Goal: Communication & Community: Connect with others

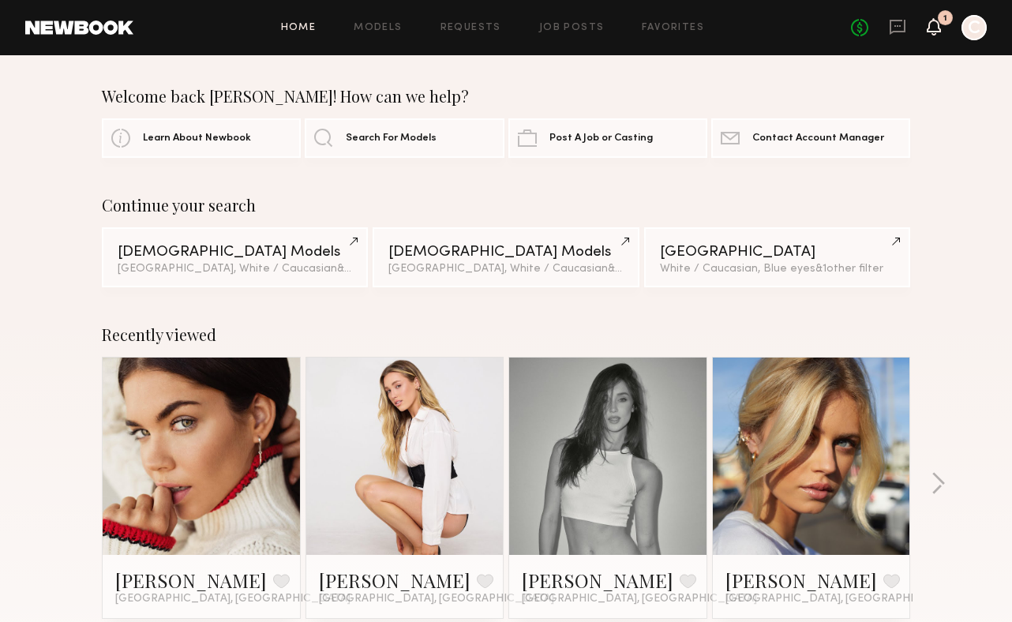
click at [928, 32] on icon at bounding box center [934, 26] width 13 height 11
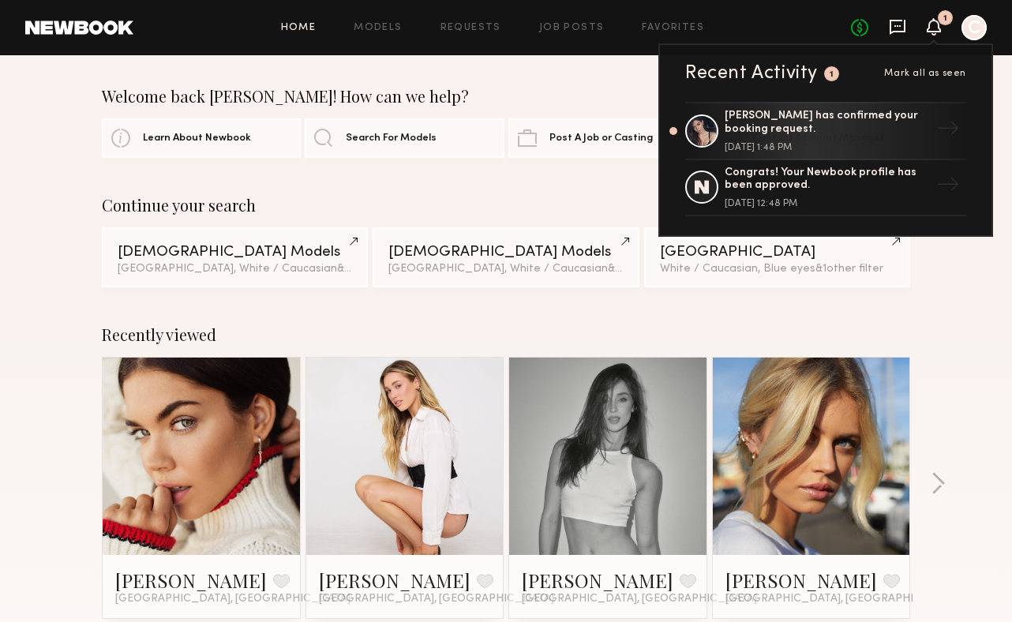
click at [905, 26] on icon at bounding box center [898, 27] width 16 height 15
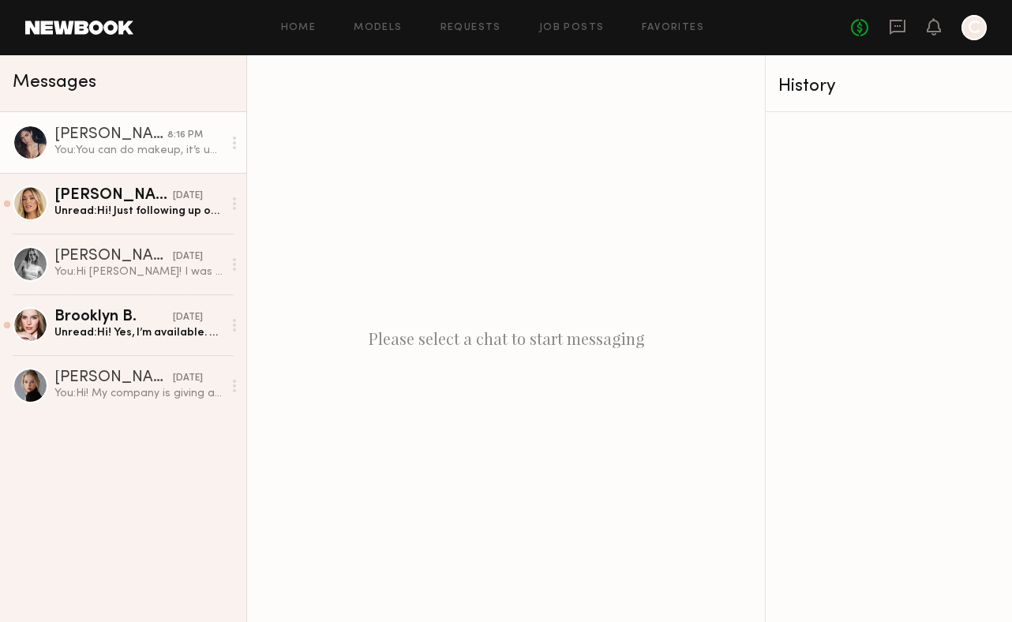
click at [168, 168] on link "Aarika W. 8:16 PM You: You can do makeup, it’s up to you! If you have denim cut…" at bounding box center [123, 142] width 246 height 61
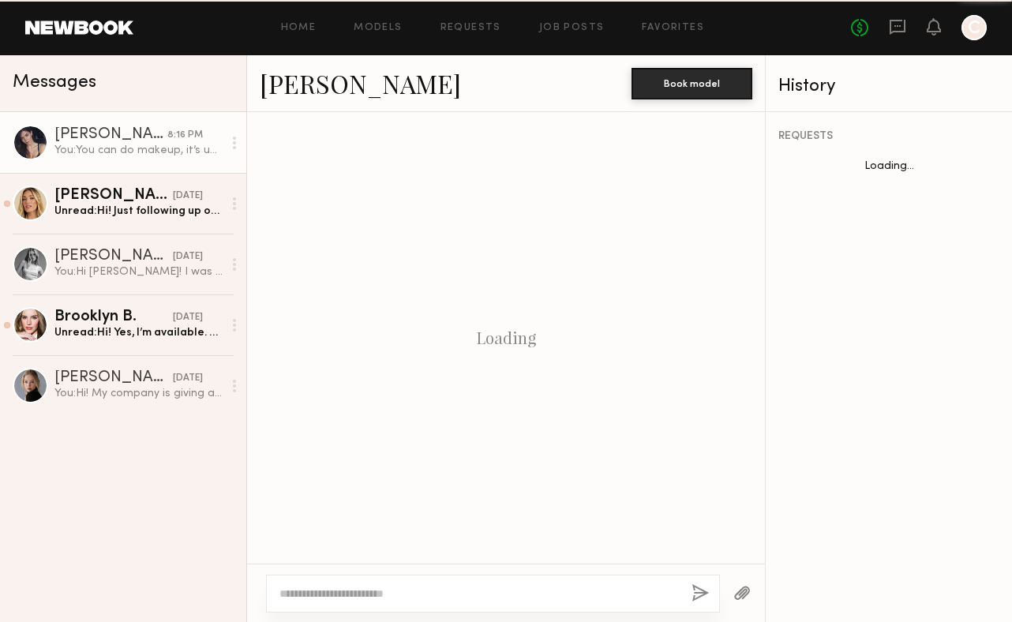
scroll to position [1215, 0]
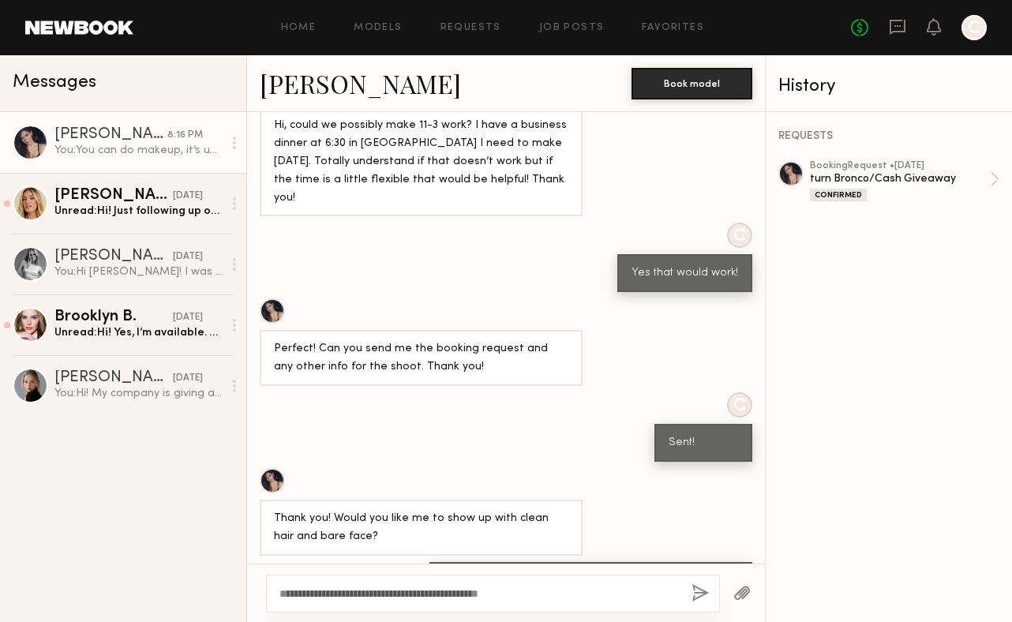
type textarea "**********"
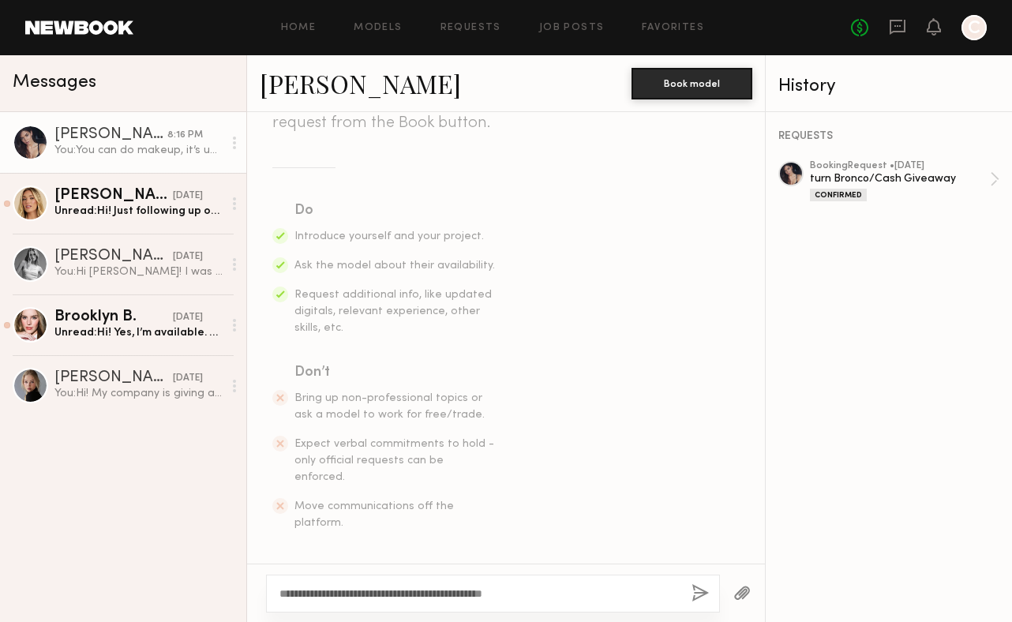
scroll to position [186, 0]
drag, startPoint x: 554, startPoint y: 594, endPoint x: 325, endPoint y: 546, distance: 233.8
click at [325, 546] on div "Keep direct messages professional and related only to paid job opportunities. M…" at bounding box center [506, 367] width 518 height 510
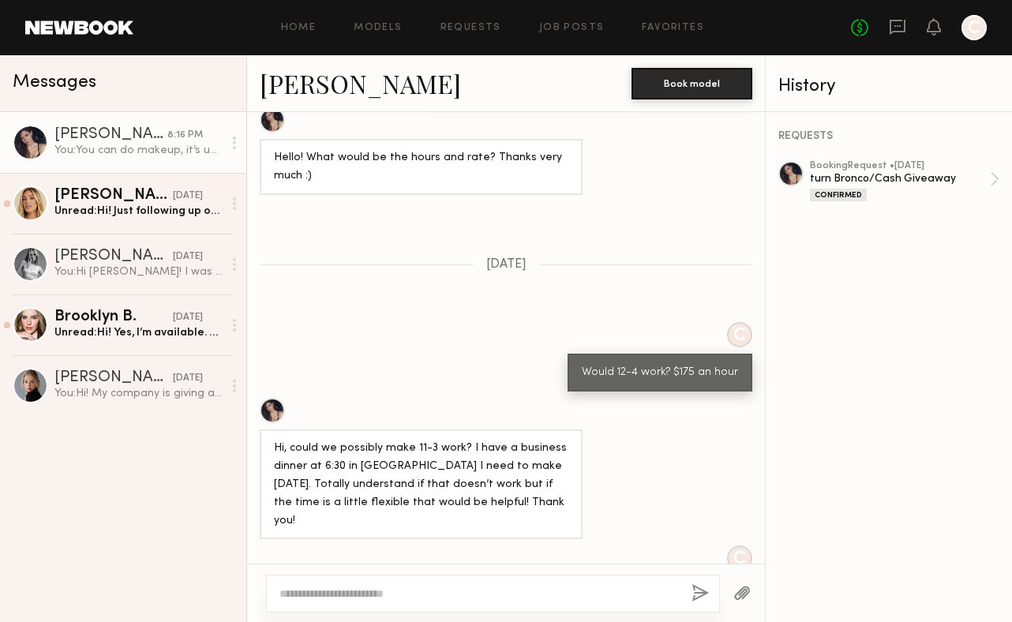
scroll to position [1215, 0]
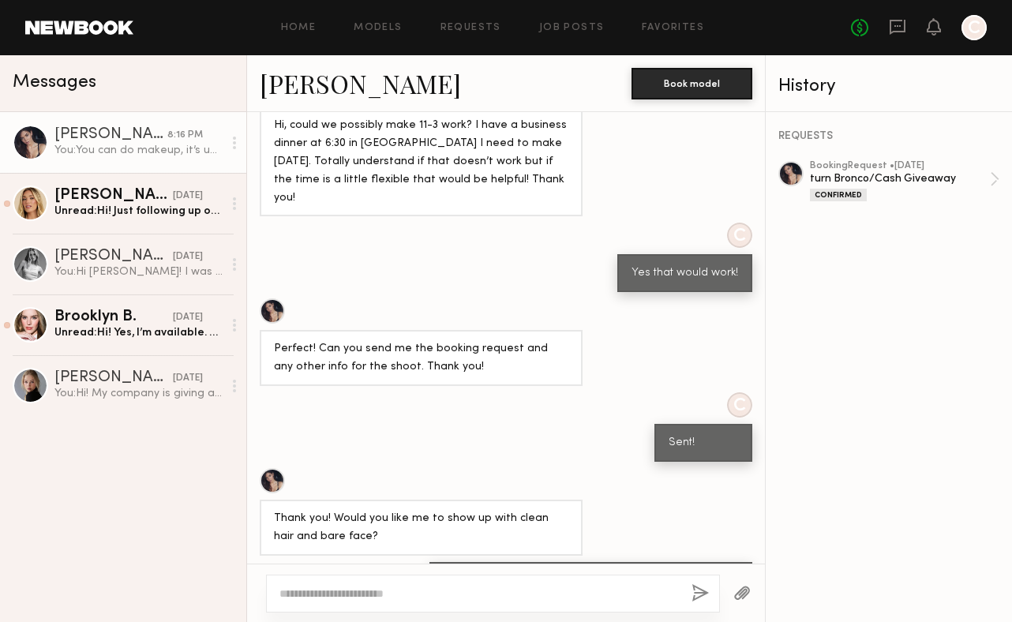
click at [177, 529] on div "Aarika W. 8:16 PM You: You can do makeup, it’s up to you! If you have denim cut…" at bounding box center [123, 367] width 246 height 510
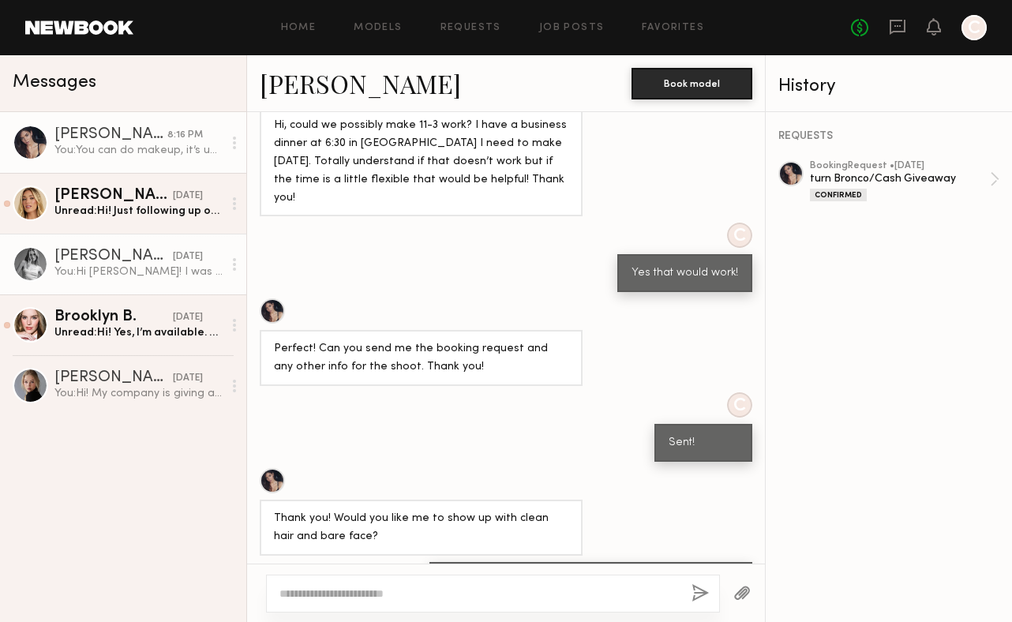
click at [125, 253] on div "[PERSON_NAME]" at bounding box center [113, 257] width 118 height 16
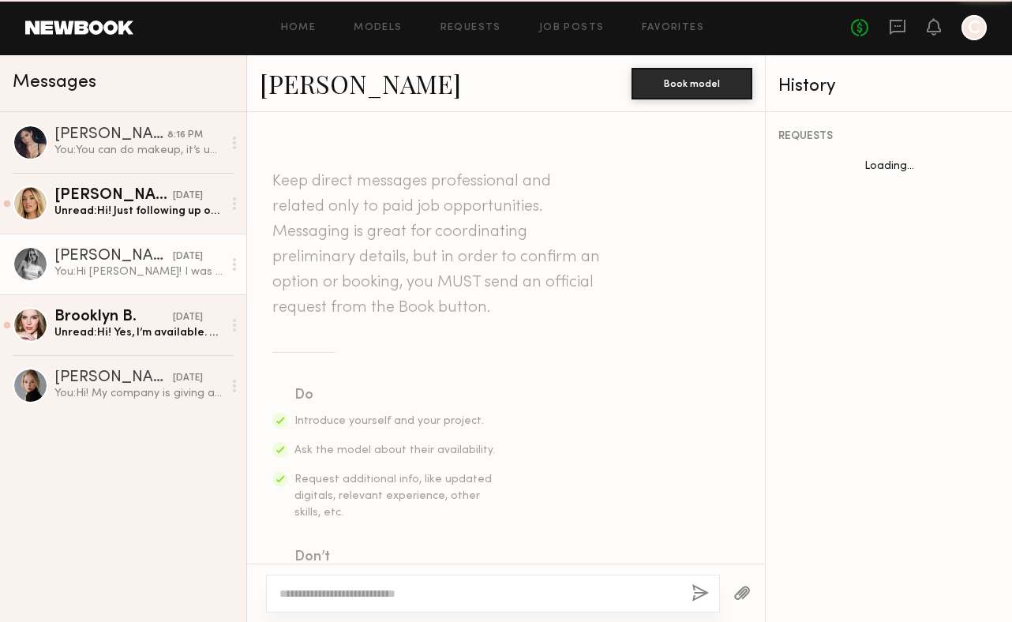
scroll to position [412, 0]
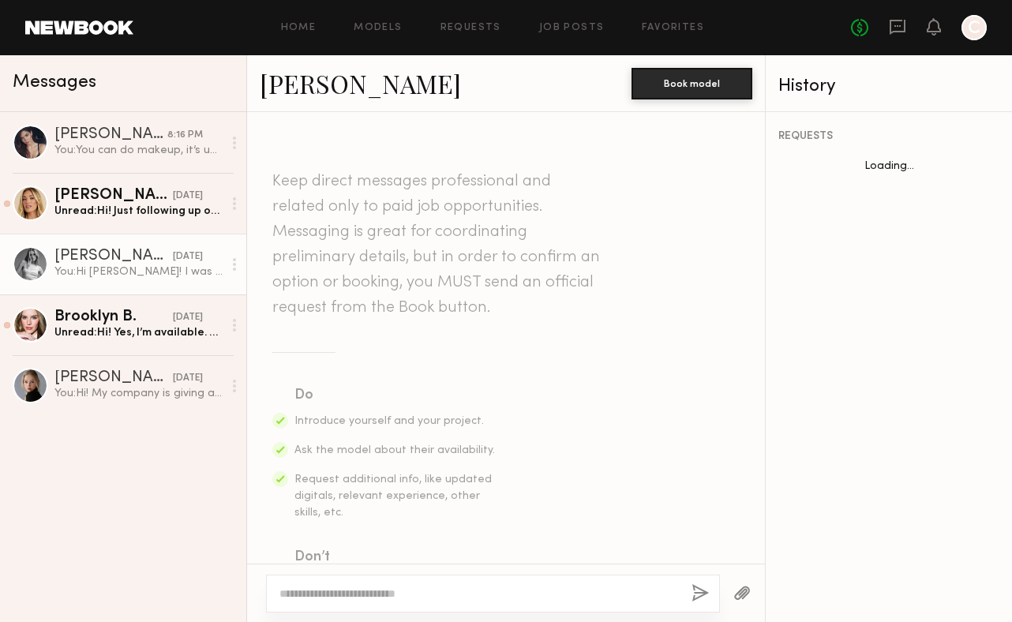
scroll to position [412, 0]
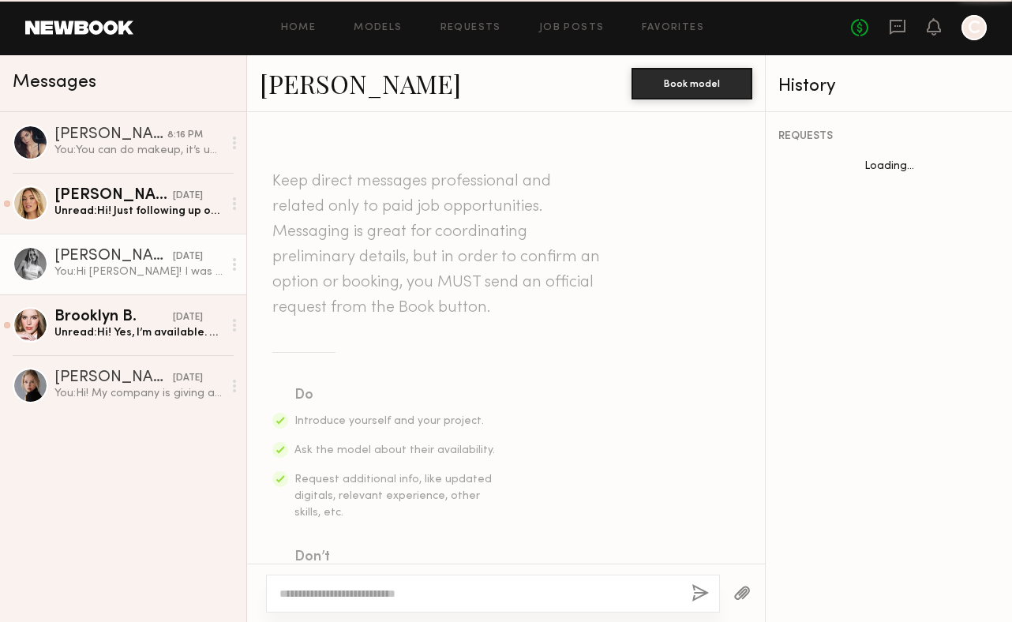
scroll to position [412, 0]
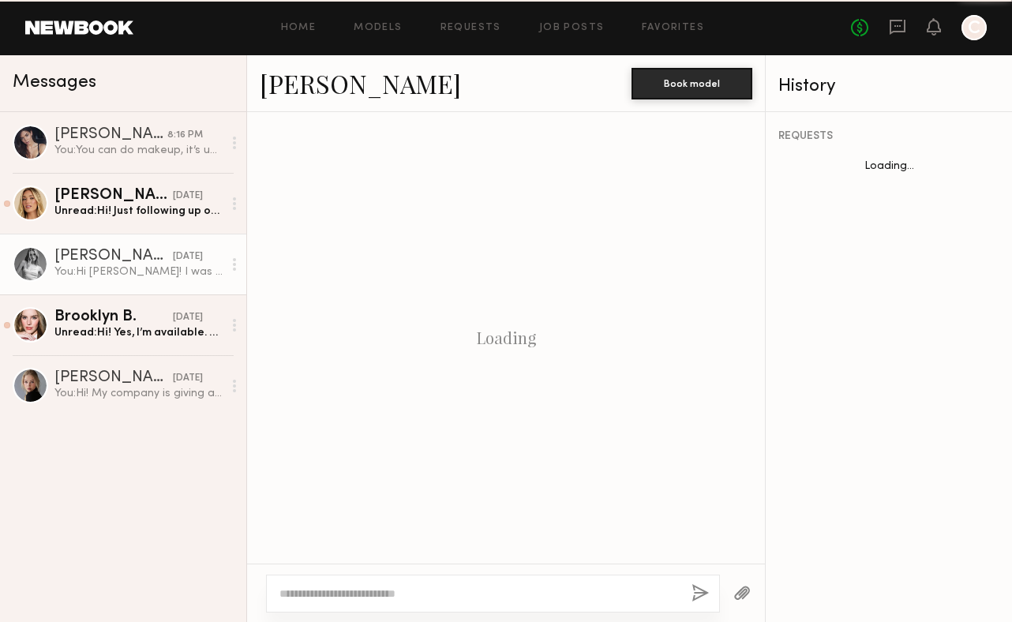
scroll to position [412, 0]
